Goal: Navigation & Orientation: Find specific page/section

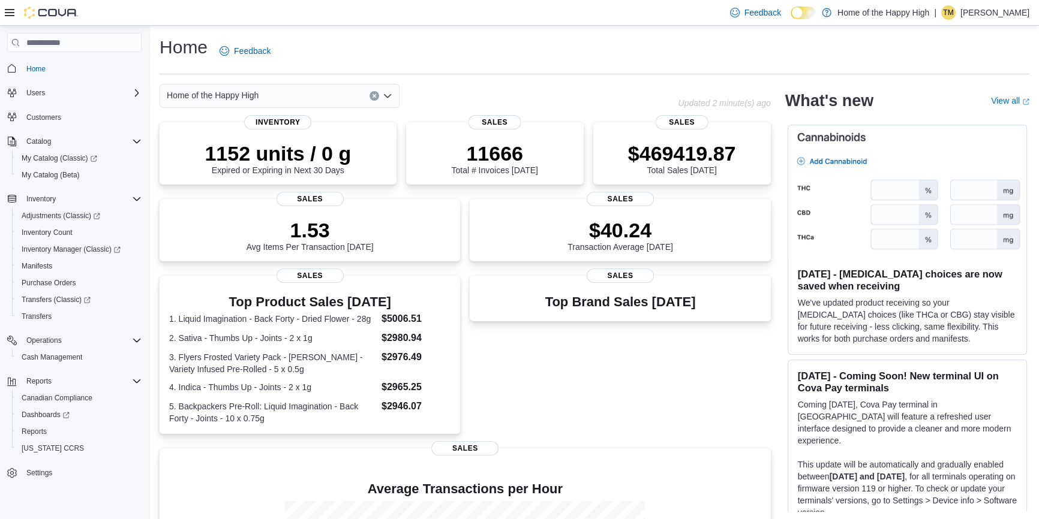
click at [1013, 14] on p "Tristen Mueller" at bounding box center [994, 12] width 69 height 14
click at [946, 114] on span "Sign Out" at bounding box center [951, 116] width 32 height 12
